Goal: Use online tool/utility: Utilize a website feature to perform a specific function

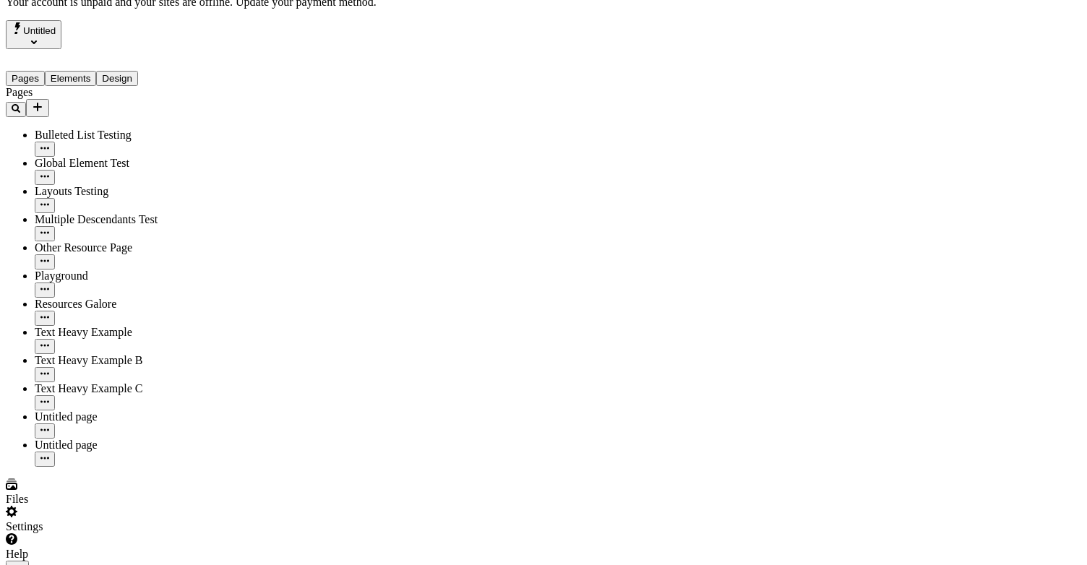
click at [176, 561] on div at bounding box center [93, 561] width 174 height 0
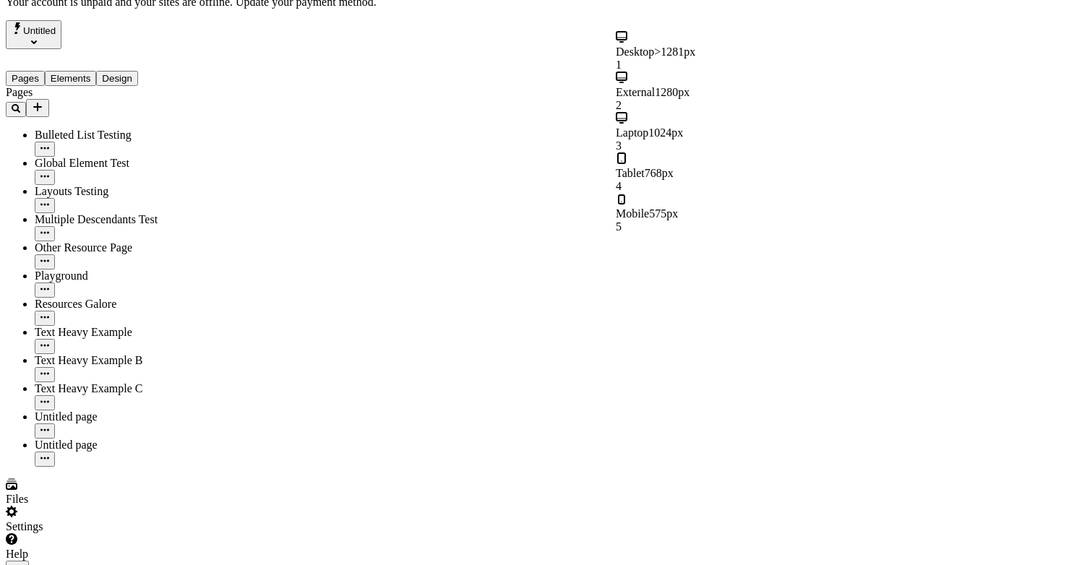
click at [695, 46] on span ">1281px" at bounding box center [674, 52] width 41 height 12
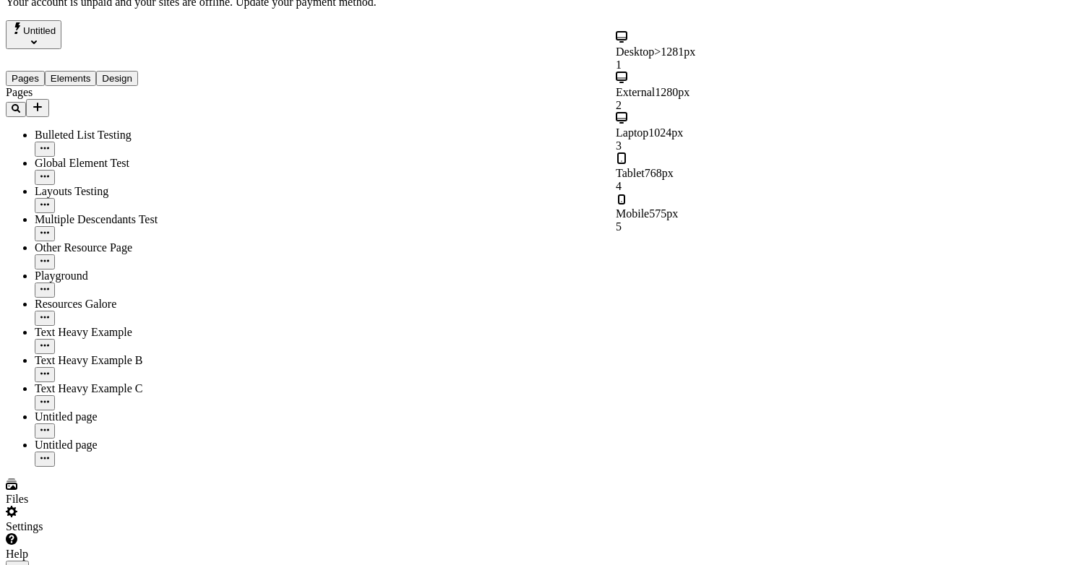
click at [705, 152] on div "Tablet 768px 4" at bounding box center [702, 172] width 173 height 40
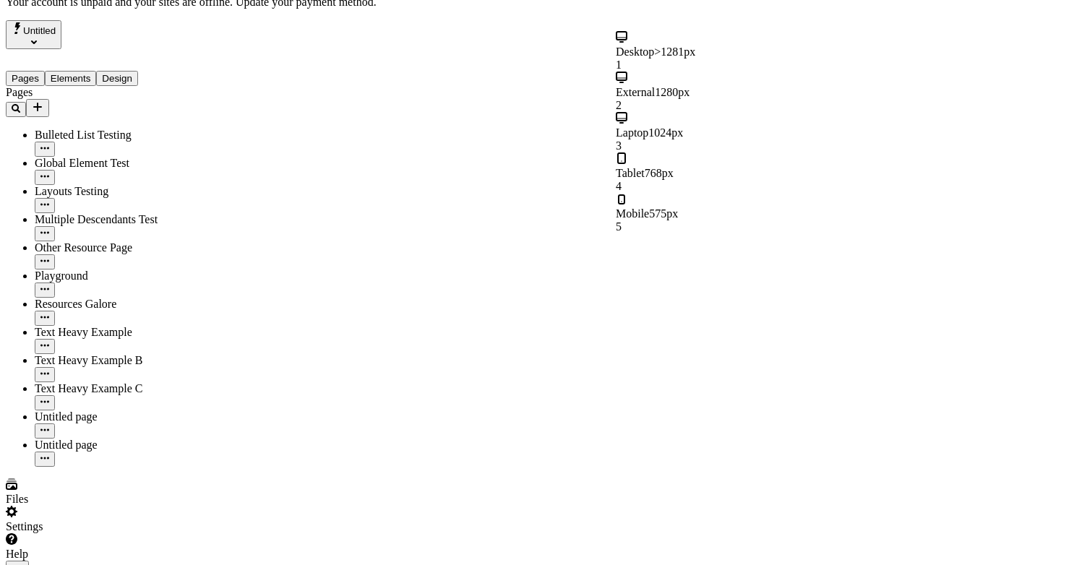
click at [705, 193] on div "Mobile 575px 5" at bounding box center [702, 213] width 173 height 40
